Goal: Task Accomplishment & Management: Manage account settings

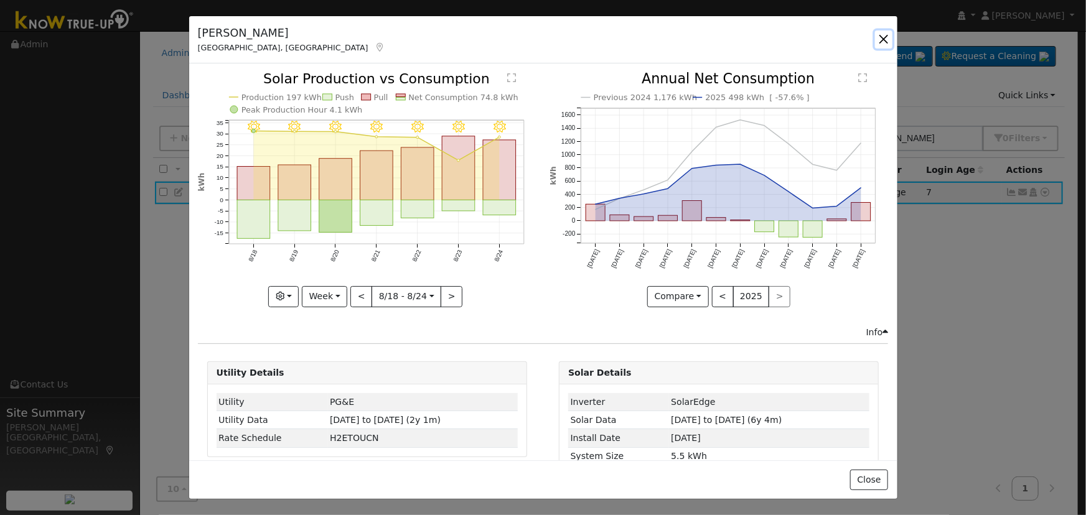
click at [888, 34] on button "button" at bounding box center [883, 38] width 17 height 17
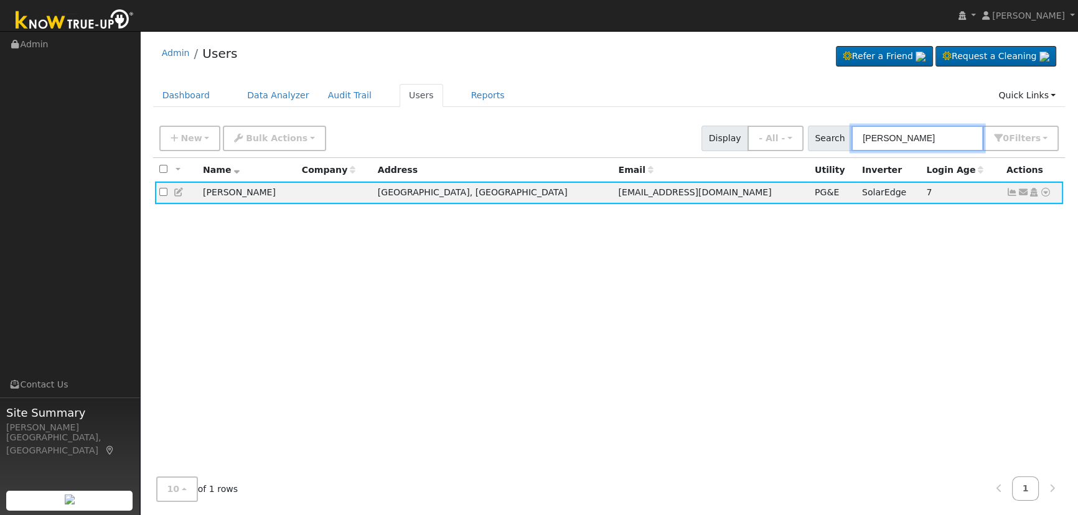
drag, startPoint x: 970, startPoint y: 141, endPoint x: 753, endPoint y: 141, distance: 217.1
click at [747, 141] on div "New Add User Quick Add Quick Connect Quick Convert Lead Bulk Actions Send Email…" at bounding box center [609, 136] width 904 height 30
paste input "[PHONE_NUMBER]"
type input "[PHONE_NUMBER]"
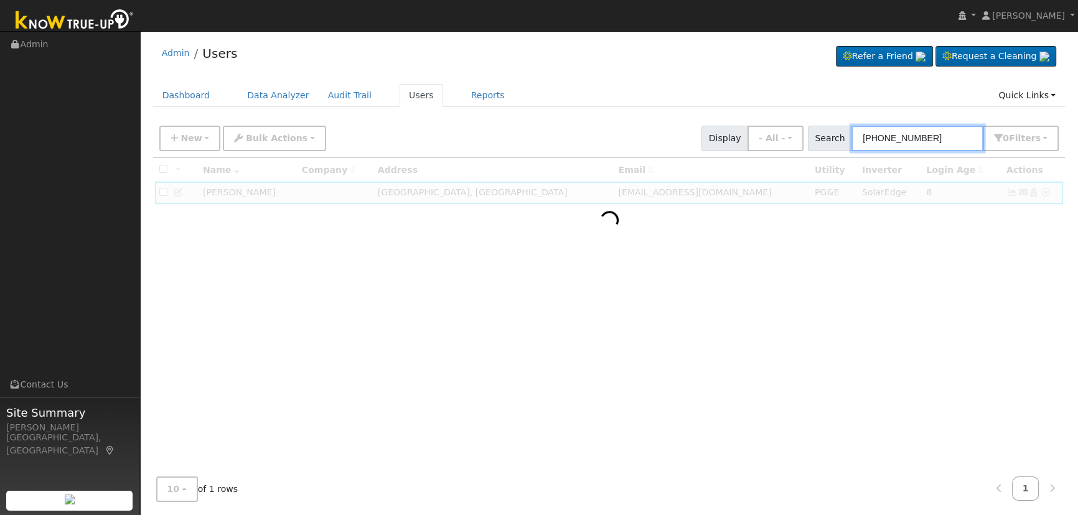
drag, startPoint x: 937, startPoint y: 141, endPoint x: 693, endPoint y: 106, distance: 246.4
click at [691, 106] on div "Admin Users Refer a Friend Request a Cleaning" at bounding box center [608, 274] width 925 height 474
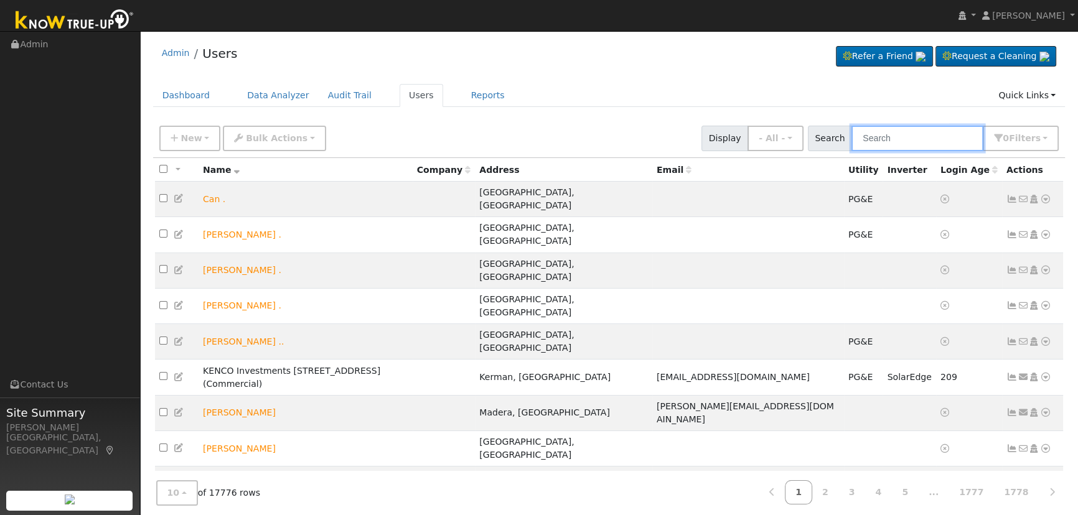
click at [967, 147] on input "text" at bounding box center [917, 139] width 132 height 26
paste input "[PERSON_NAME] (3915)"
type input "[PERSON_NAME] (3915)"
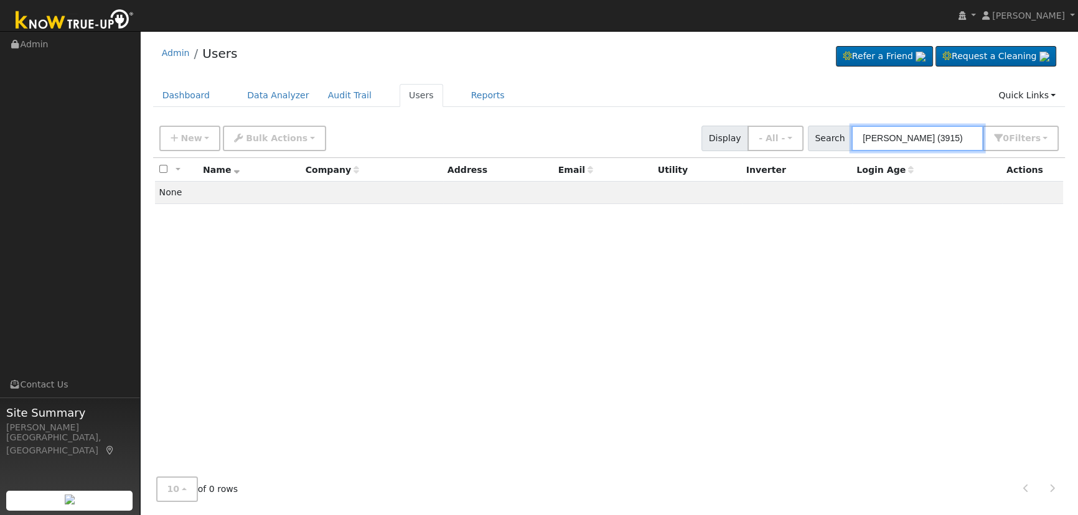
drag, startPoint x: 958, startPoint y: 136, endPoint x: 842, endPoint y: 133, distance: 115.8
click at [842, 133] on div "Search [PERSON_NAME] (3915) 0 Filter s Role Show - All - Show Leads Admin Billi…" at bounding box center [933, 139] width 251 height 26
click at [947, 139] on input "[PERSON_NAME] (3915)" at bounding box center [917, 139] width 132 height 26
drag, startPoint x: 961, startPoint y: 139, endPoint x: 910, endPoint y: 132, distance: 52.1
click at [831, 139] on div "Search [PERSON_NAME] (3915) 0 Filter s Role Show - All - Show Leads Admin Billi…" at bounding box center [933, 139] width 251 height 26
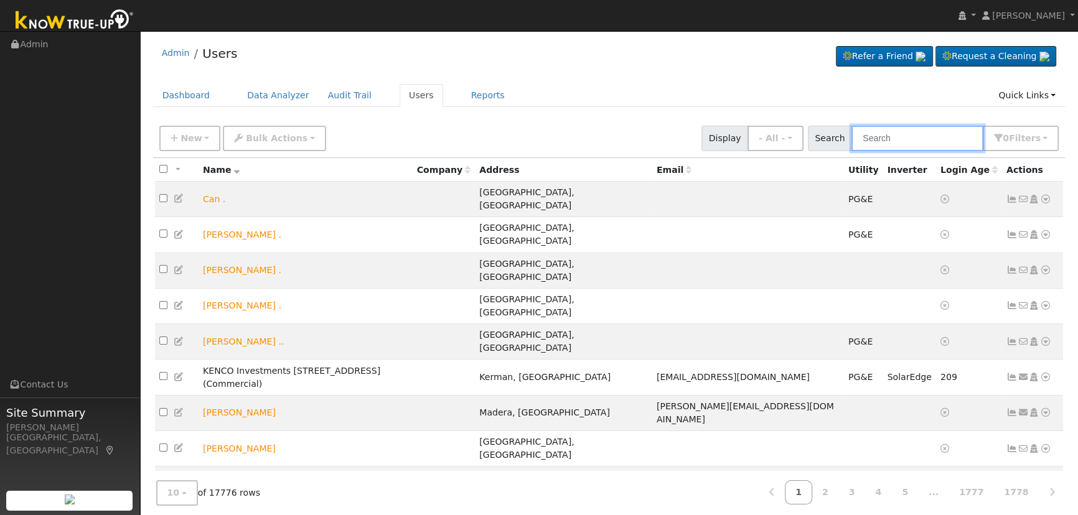
click at [922, 139] on input "text" at bounding box center [917, 139] width 132 height 26
paste input "Makhan"
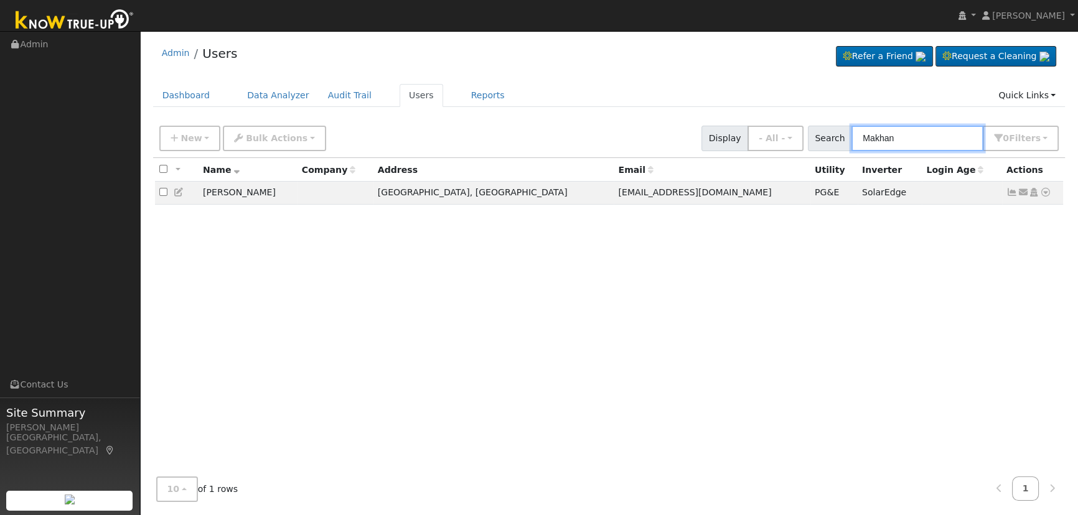
type input "Makhan"
